Goal: Task Accomplishment & Management: Manage account settings

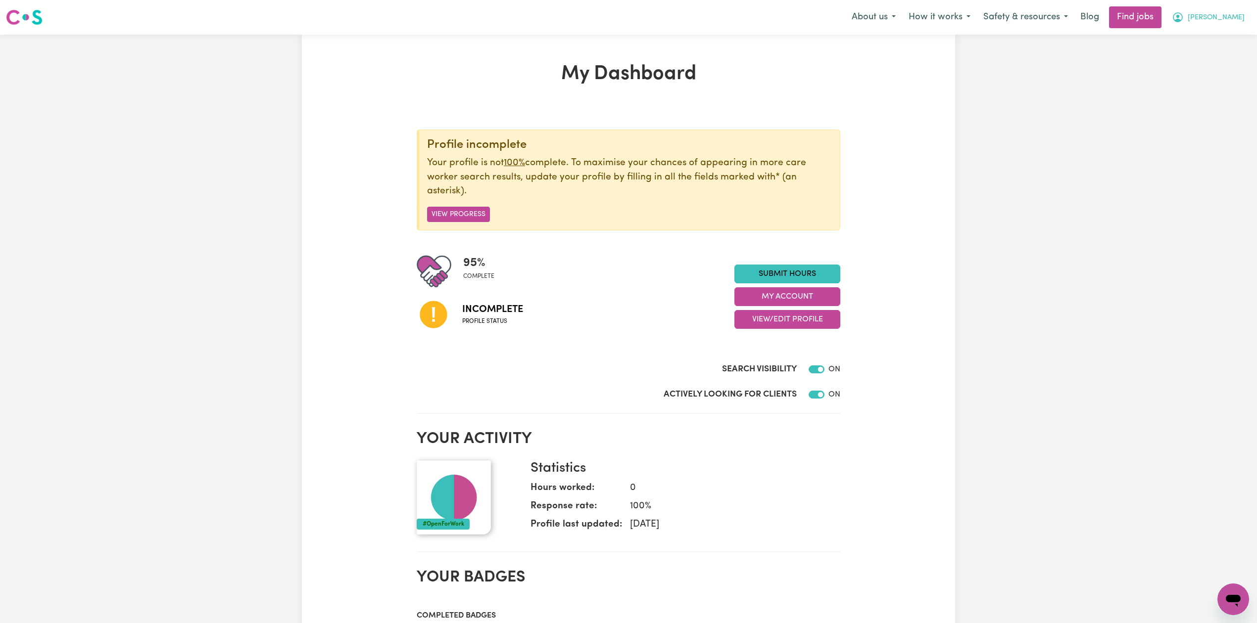
click at [1243, 17] on button "[PERSON_NAME]" at bounding box center [1208, 17] width 86 height 21
click at [1221, 76] on link "Logout" at bounding box center [1211, 75] width 78 height 19
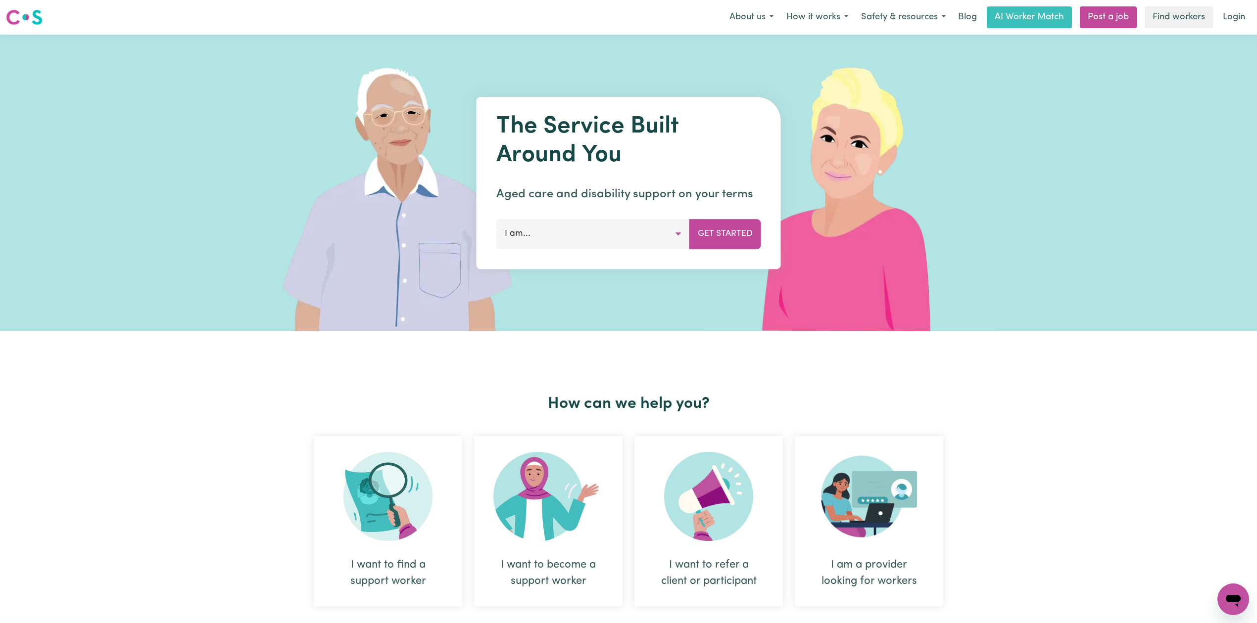
click at [1221, 76] on div "The Service Built Around You Aged care and disability support on your terms I a…" at bounding box center [628, 183] width 1257 height 297
click at [1242, 18] on link "Login" at bounding box center [1234, 17] width 34 height 22
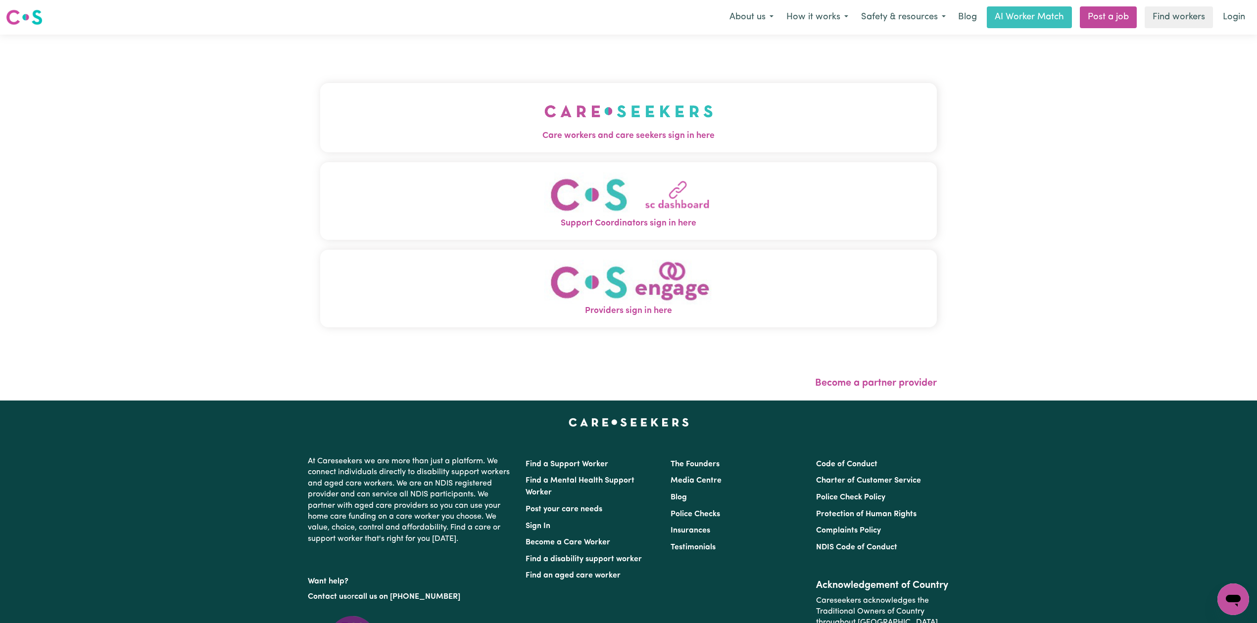
click at [646, 167] on div "Care workers and care seekers sign in here Support Coordinators sign in here Pr…" at bounding box center [628, 218] width 628 height 366
click at [616, 133] on span "Care workers and care seekers sign in here" at bounding box center [628, 136] width 617 height 13
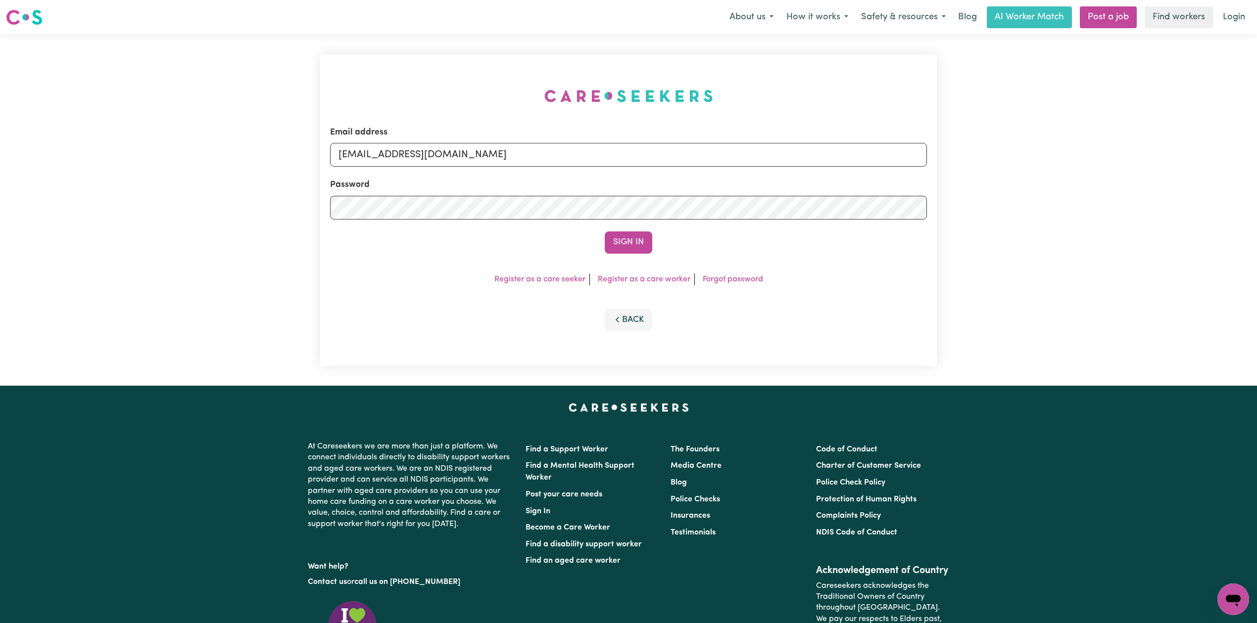
drag, startPoint x: 469, startPoint y: 141, endPoint x: 427, endPoint y: 180, distance: 58.1
click at [468, 141] on div "Email address [EMAIL_ADDRESS][DOMAIN_NAME]" at bounding box center [628, 146] width 597 height 41
click at [429, 151] on input "[EMAIL_ADDRESS][DOMAIN_NAME]" at bounding box center [628, 155] width 597 height 24
drag, startPoint x: 390, startPoint y: 151, endPoint x: 670, endPoint y: 167, distance: 280.5
click at [671, 166] on input "Superuser~[EMAIL_ADDRESS][DOMAIN_NAME]" at bounding box center [628, 155] width 597 height 24
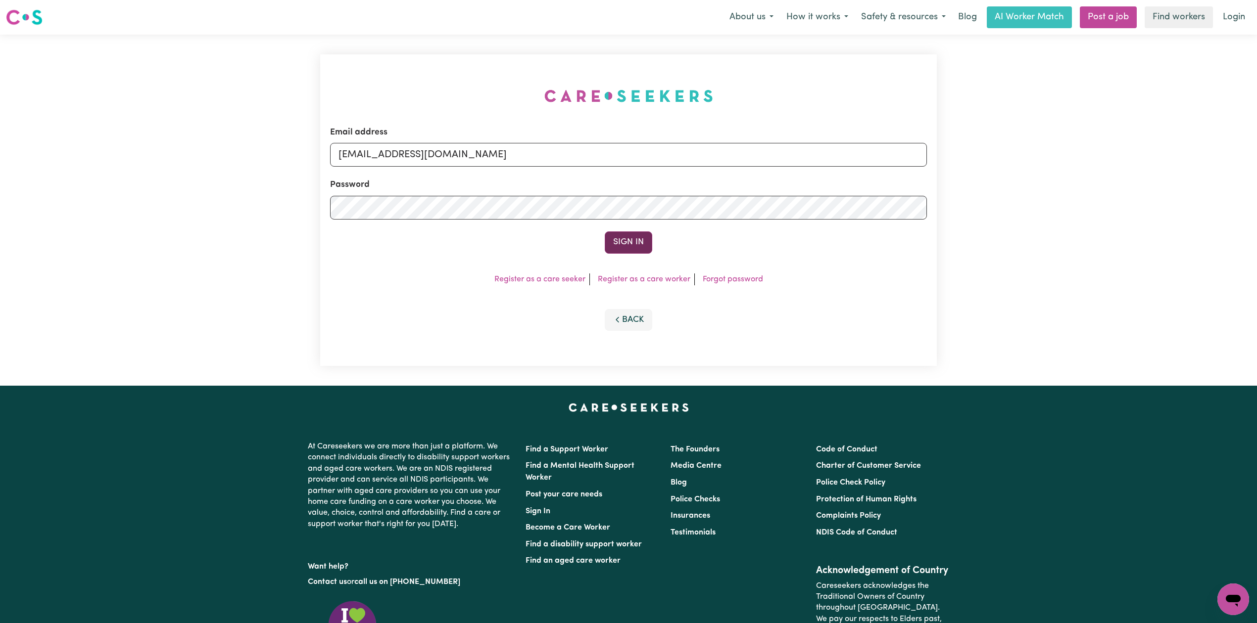
type input "[EMAIL_ADDRESS][DOMAIN_NAME]"
click at [606, 234] on button "Sign In" at bounding box center [629, 243] width 48 height 22
